Goal: Navigation & Orientation: Find specific page/section

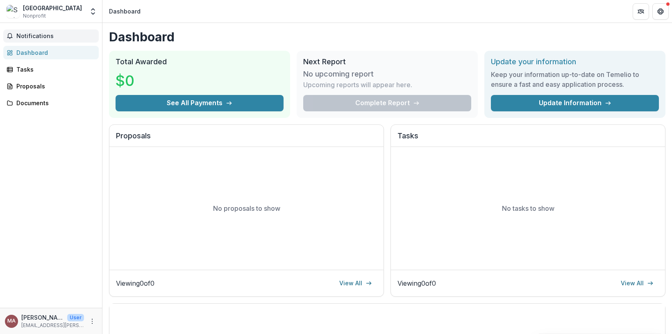
click at [26, 36] on span "Notifications" at bounding box center [55, 36] width 79 height 7
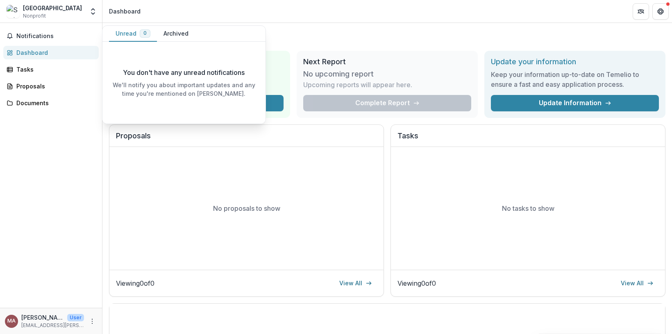
click at [35, 55] on div "Dashboard" at bounding box center [54, 52] width 76 height 9
